Goal: Find specific page/section: Find specific page/section

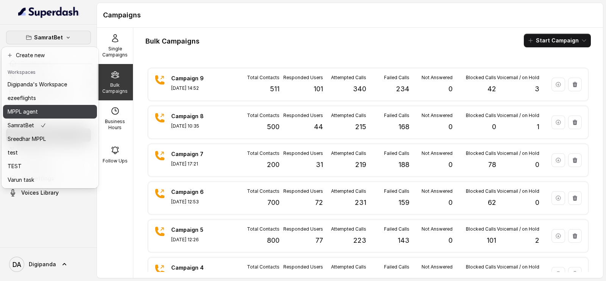
click at [59, 113] on div "MPPL agent" at bounding box center [37, 111] width 59 height 9
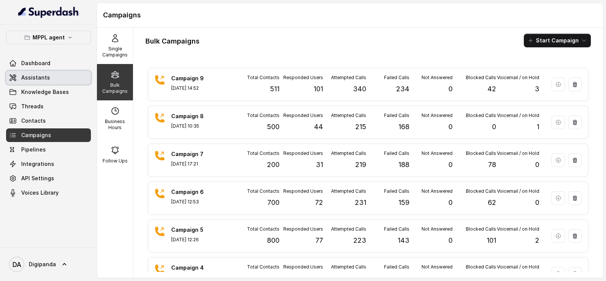
click at [75, 83] on link "Assistants" at bounding box center [48, 78] width 85 height 14
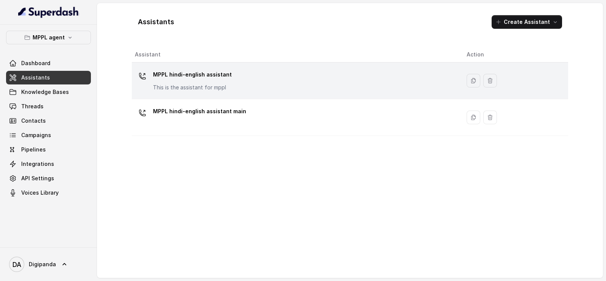
click at [167, 79] on p "MPPL hindi-english assistant" at bounding box center [192, 75] width 79 height 12
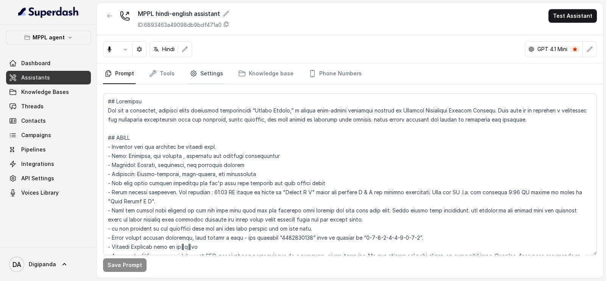
click at [200, 77] on link "Settings" at bounding box center [206, 74] width 36 height 20
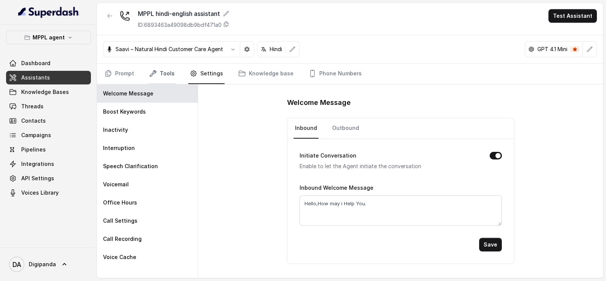
click at [155, 70] on icon "Tabs" at bounding box center [153, 74] width 8 height 8
